Goal: Communication & Community: Connect with others

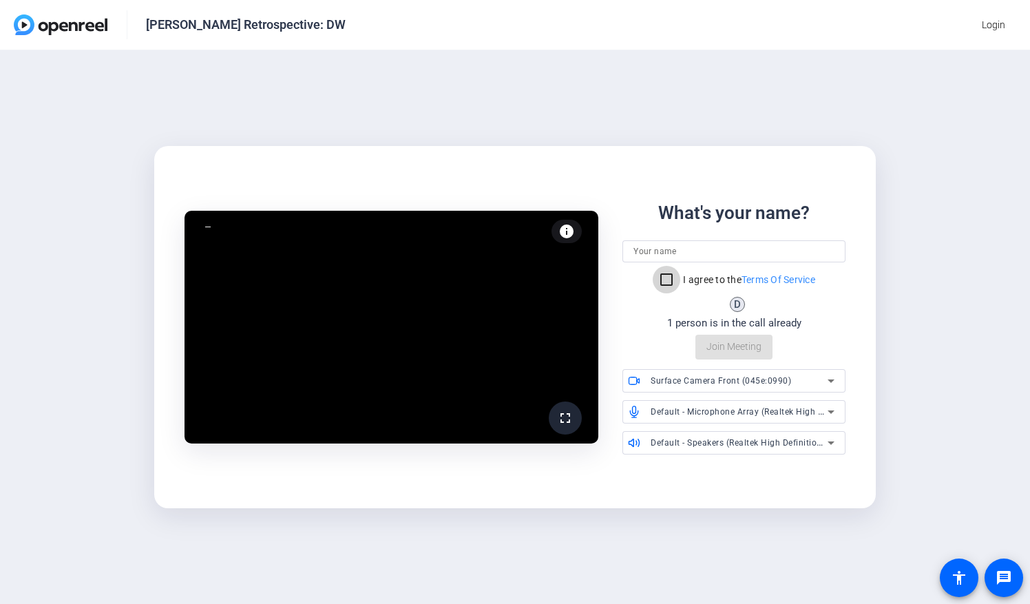
click at [663, 280] on input "I agree to the Terms Of Service" at bounding box center [667, 280] width 28 height 28
checkbox input "true"
click at [640, 257] on input at bounding box center [734, 251] width 201 height 17
type input "don"
click at [718, 349] on span "Join Meeting" at bounding box center [734, 347] width 55 height 14
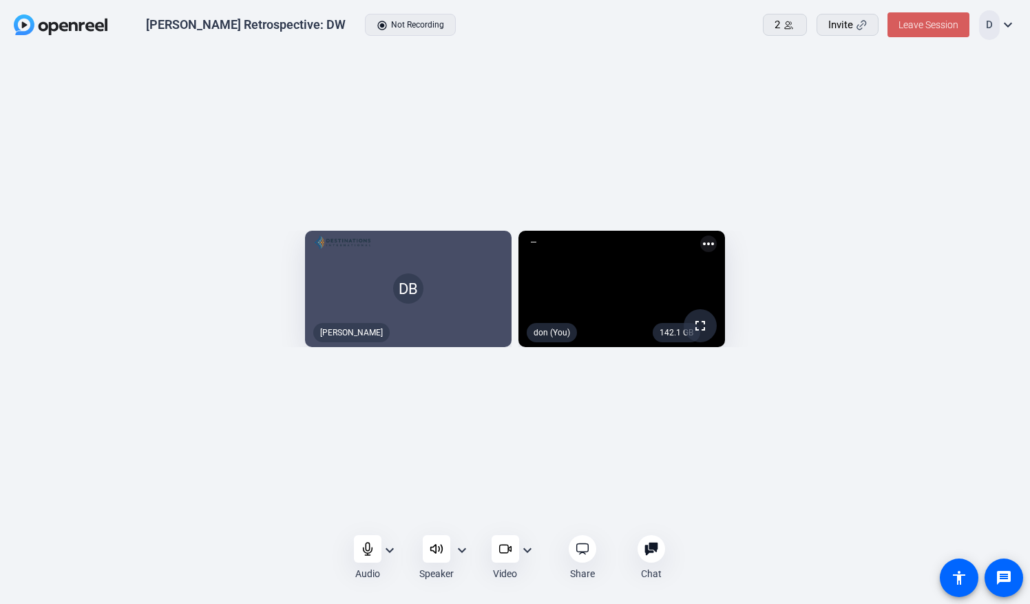
click at [903, 19] on span "Leave Session" at bounding box center [929, 24] width 60 height 11
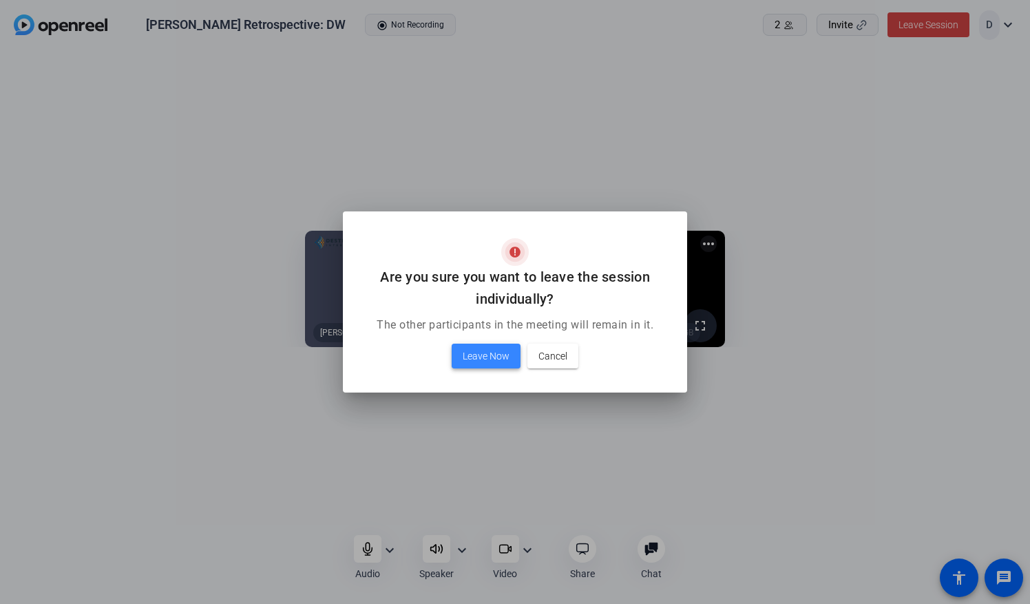
click at [489, 360] on span "Leave Now" at bounding box center [486, 356] width 47 height 17
